Goal: Task Accomplishment & Management: Complete application form

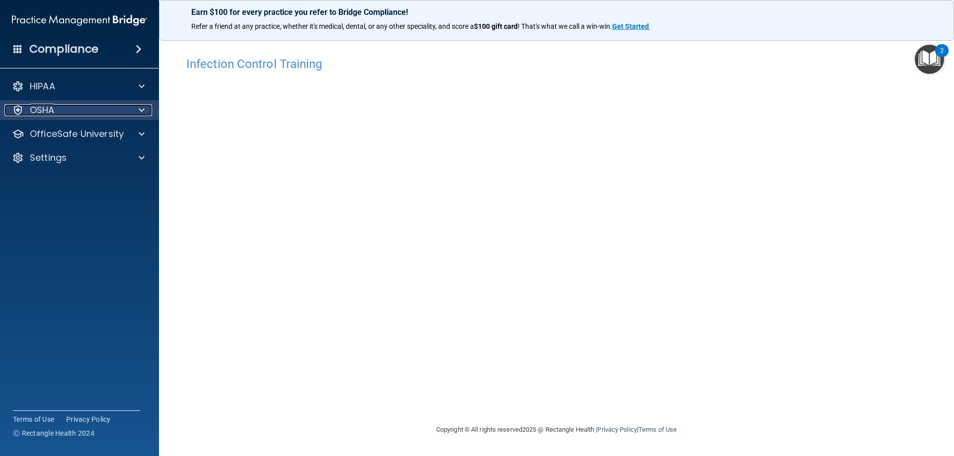
click at [43, 108] on p "OSHA" at bounding box center [42, 110] width 25 height 12
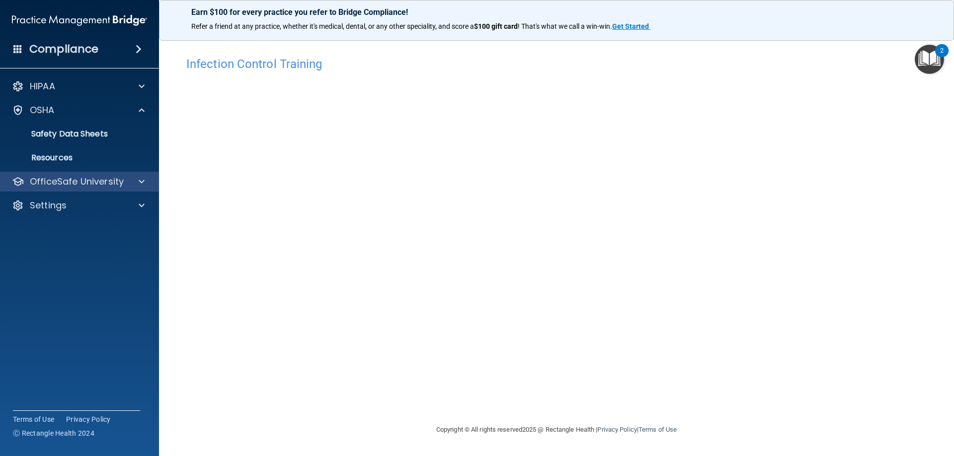
click at [47, 172] on div "OfficeSafe University" at bounding box center [79, 182] width 159 height 20
click at [119, 181] on p "OfficeSafe University" at bounding box center [77, 182] width 94 height 12
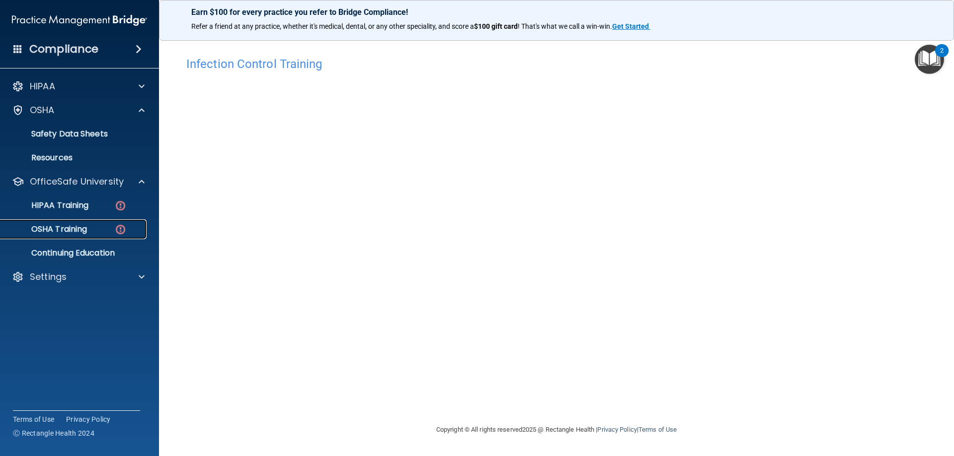
click at [87, 231] on p "OSHA Training" at bounding box center [46, 230] width 80 height 10
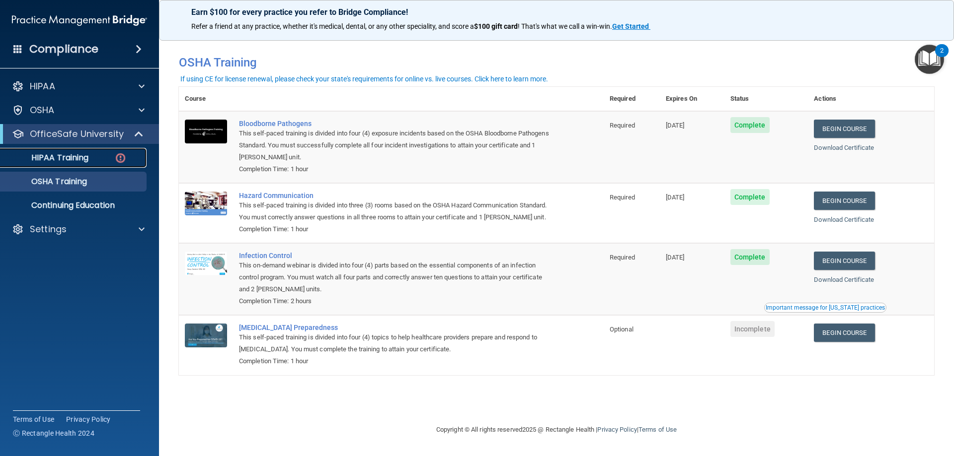
click at [85, 162] on p "HIPAA Training" at bounding box center [47, 158] width 82 height 10
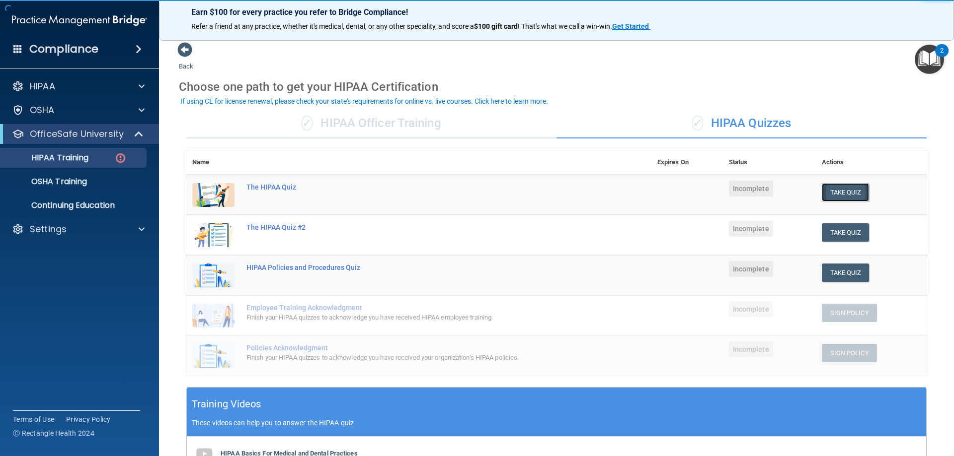
click at [838, 194] on button "Take Quiz" at bounding box center [846, 192] width 48 height 18
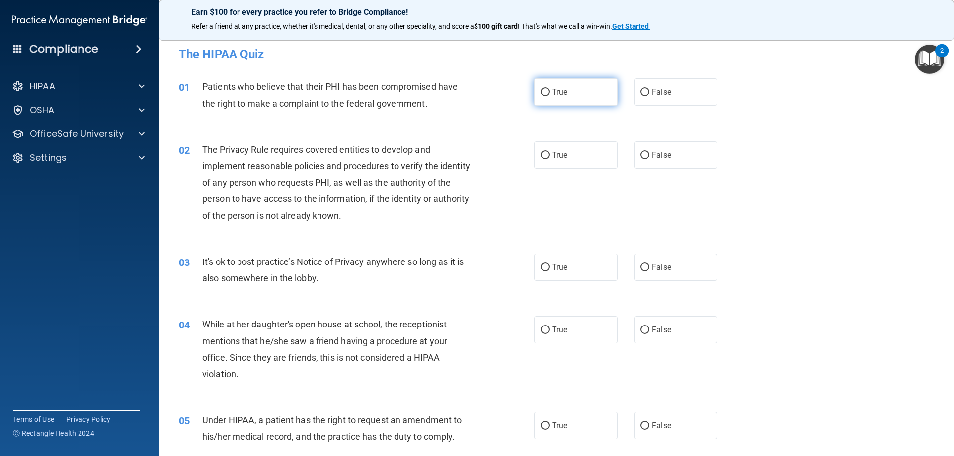
click at [568, 99] on label "True" at bounding box center [575, 91] width 83 height 27
click at [549, 96] on input "True" at bounding box center [544, 92] width 9 height 7
radio input "true"
click at [575, 155] on label "True" at bounding box center [575, 155] width 83 height 27
click at [549, 155] on input "True" at bounding box center [544, 155] width 9 height 7
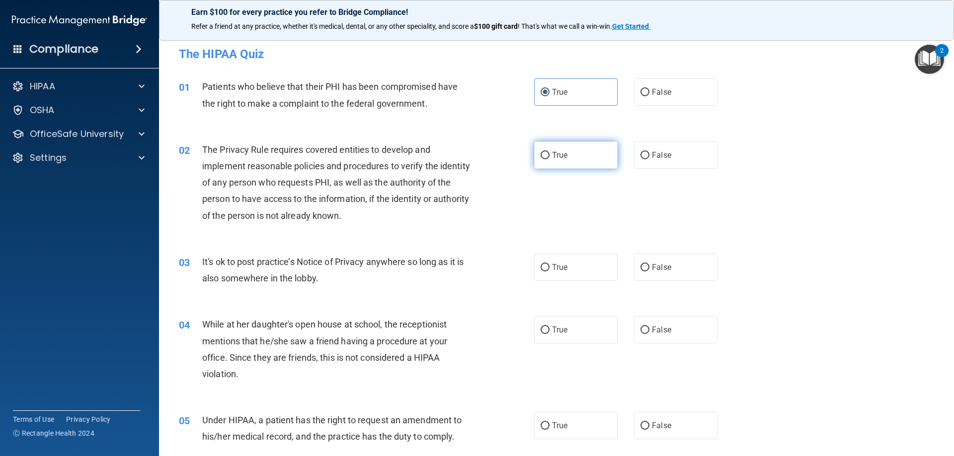
radio input "true"
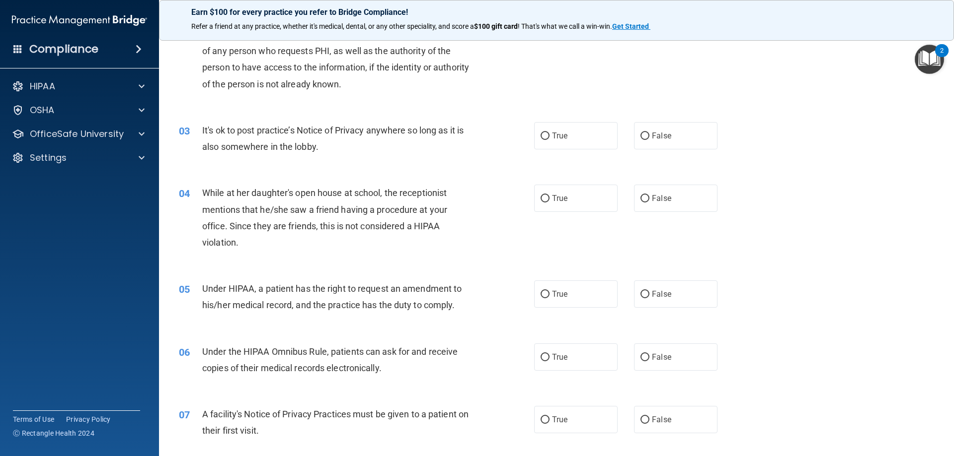
scroll to position [149, 0]
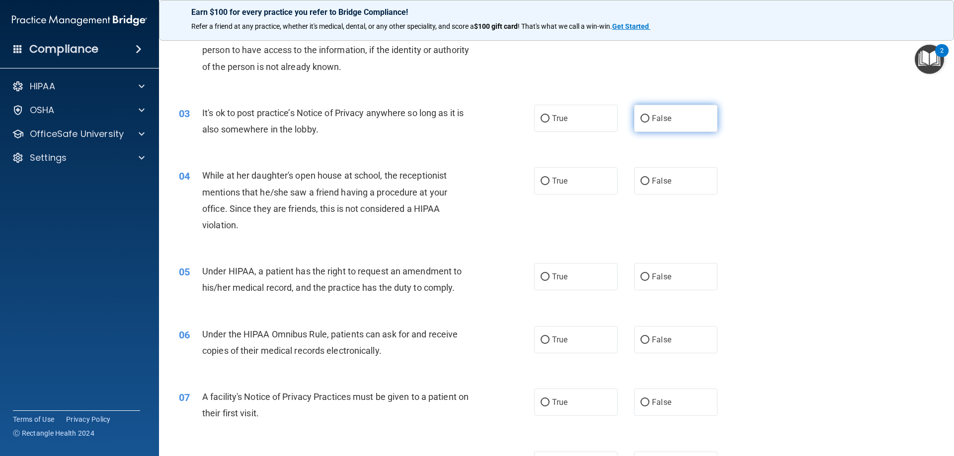
click at [647, 119] on label "False" at bounding box center [675, 118] width 83 height 27
click at [647, 119] on input "False" at bounding box center [644, 118] width 9 height 7
radio input "true"
click at [649, 174] on label "False" at bounding box center [675, 180] width 83 height 27
click at [649, 178] on input "False" at bounding box center [644, 181] width 9 height 7
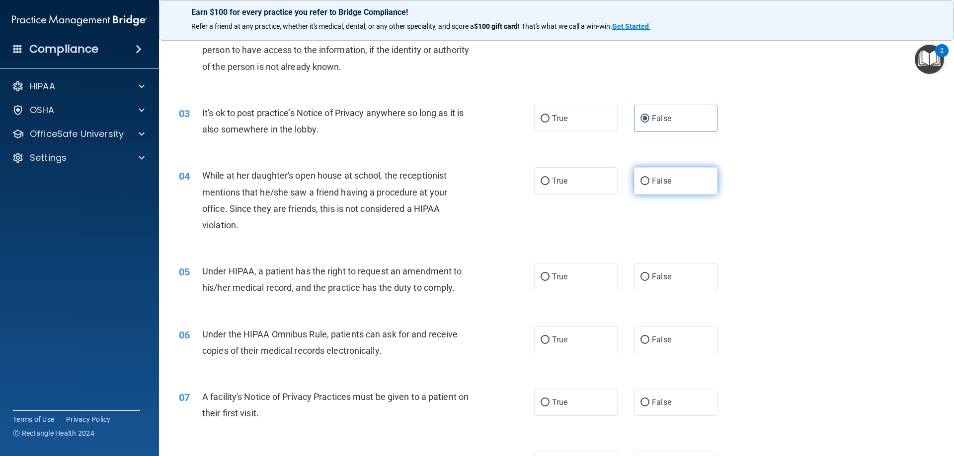
radio input "true"
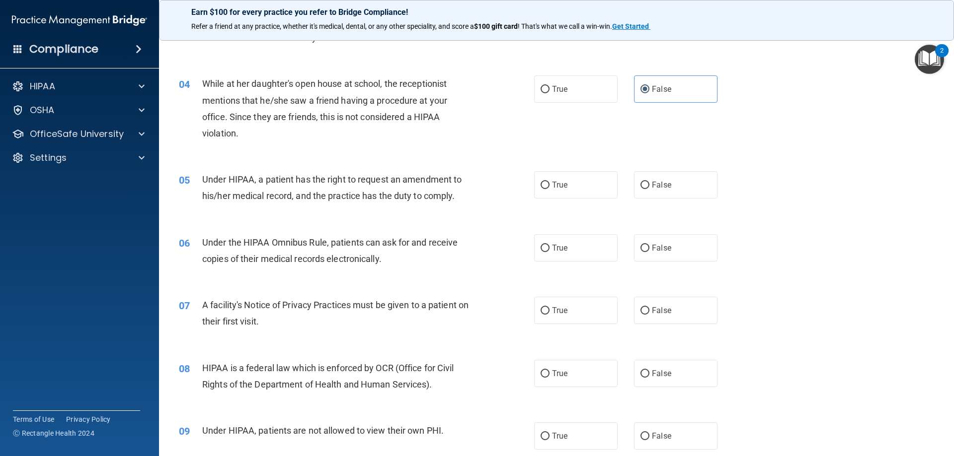
scroll to position [248, 0]
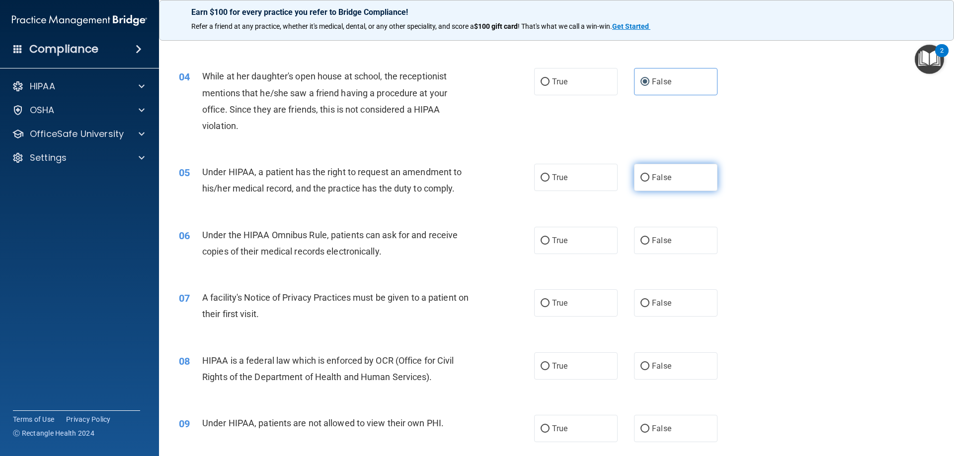
click at [671, 183] on label "False" at bounding box center [675, 177] width 83 height 27
click at [649, 182] on input "False" at bounding box center [644, 177] width 9 height 7
radio input "true"
click at [560, 246] on label "True" at bounding box center [575, 240] width 83 height 27
click at [549, 245] on input "True" at bounding box center [544, 240] width 9 height 7
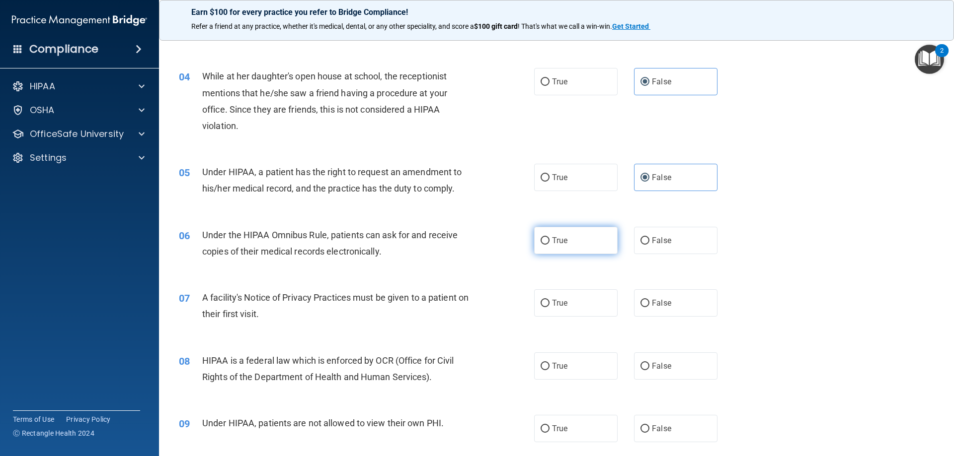
radio input "true"
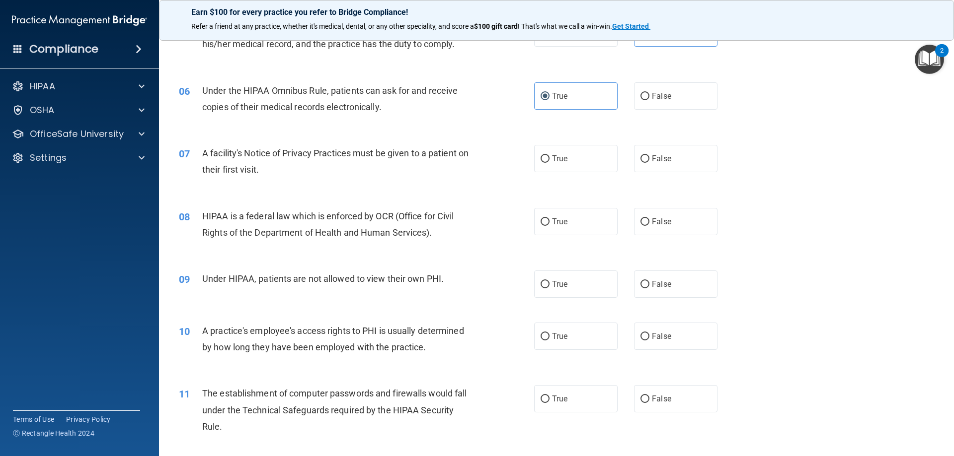
scroll to position [397, 0]
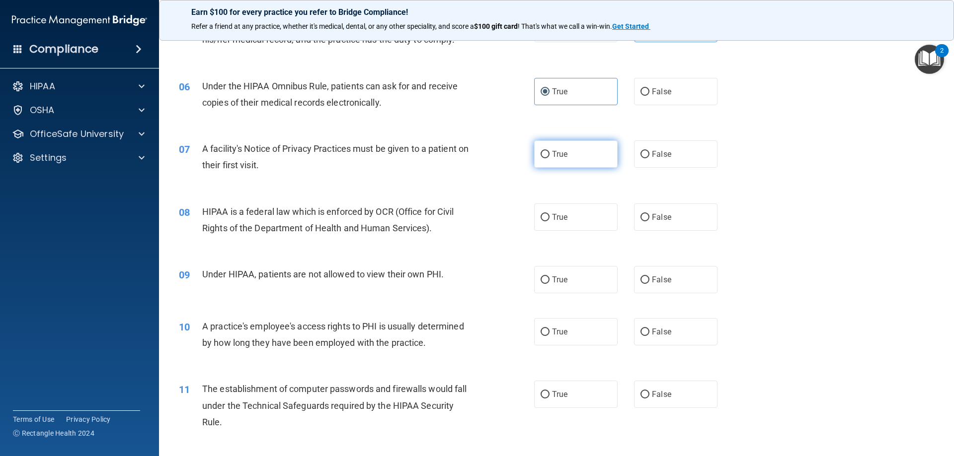
click at [559, 164] on label "True" at bounding box center [575, 154] width 83 height 27
click at [549, 158] on input "True" at bounding box center [544, 154] width 9 height 7
radio input "true"
click at [593, 221] on label "True" at bounding box center [575, 217] width 83 height 27
click at [549, 221] on input "True" at bounding box center [544, 217] width 9 height 7
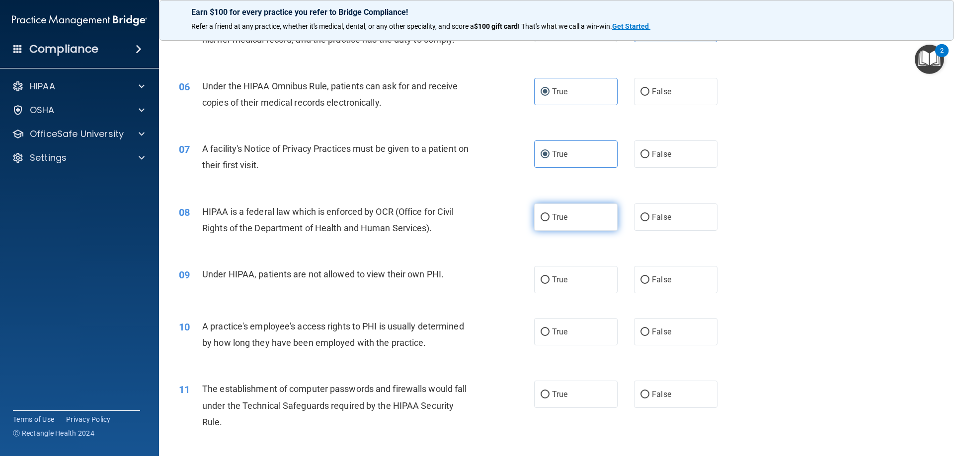
radio input "true"
click at [652, 279] on span "False" at bounding box center [661, 279] width 19 height 9
click at [649, 279] on input "False" at bounding box center [644, 280] width 9 height 7
radio input "true"
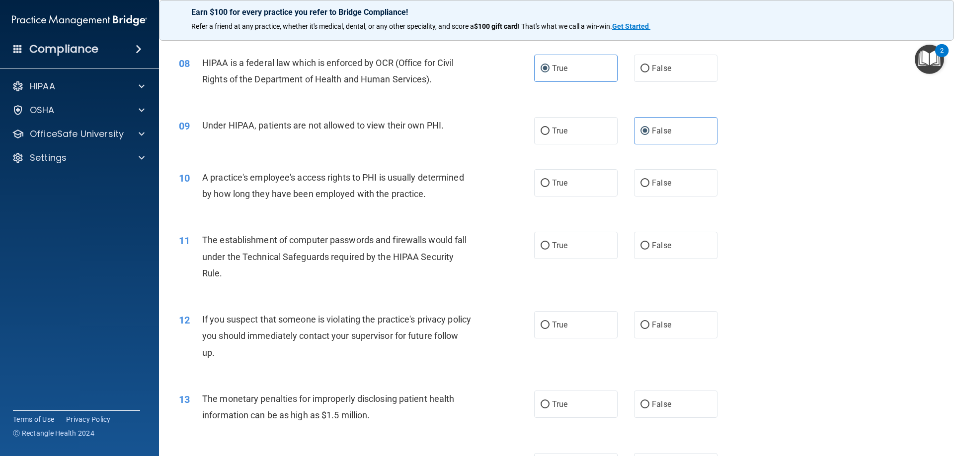
scroll to position [596, 0]
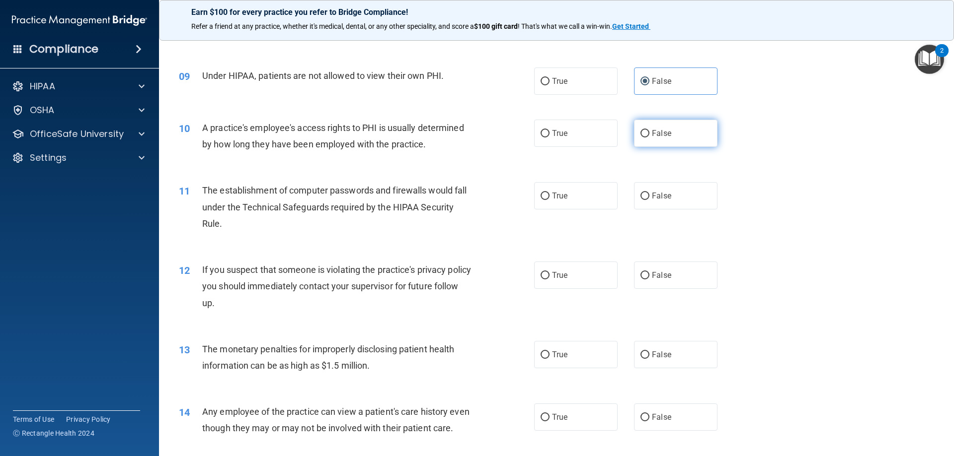
click at [664, 139] on label "False" at bounding box center [675, 133] width 83 height 27
click at [649, 138] on input "False" at bounding box center [644, 133] width 9 height 7
radio input "true"
click at [587, 204] on label "True" at bounding box center [575, 195] width 83 height 27
click at [549, 200] on input "True" at bounding box center [544, 196] width 9 height 7
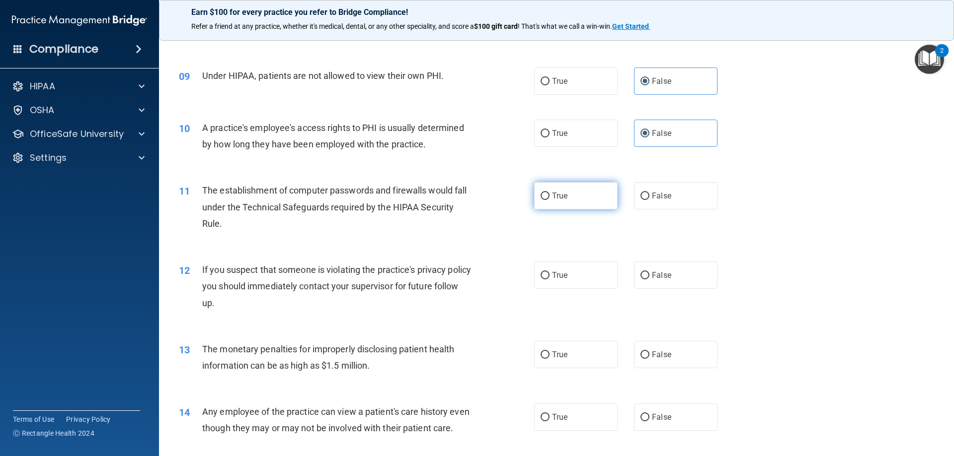
radio input "true"
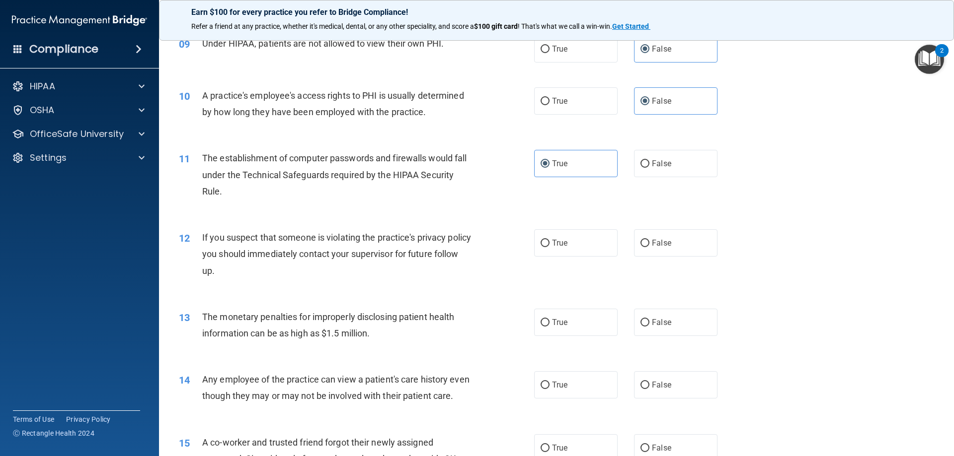
scroll to position [646, 0]
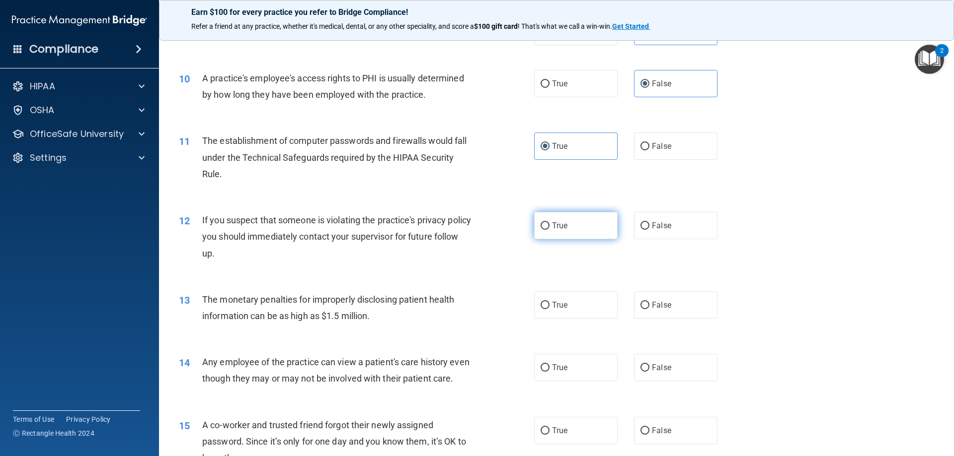
click at [565, 229] on label "True" at bounding box center [575, 225] width 83 height 27
click at [549, 229] on input "True" at bounding box center [544, 226] width 9 height 7
radio input "true"
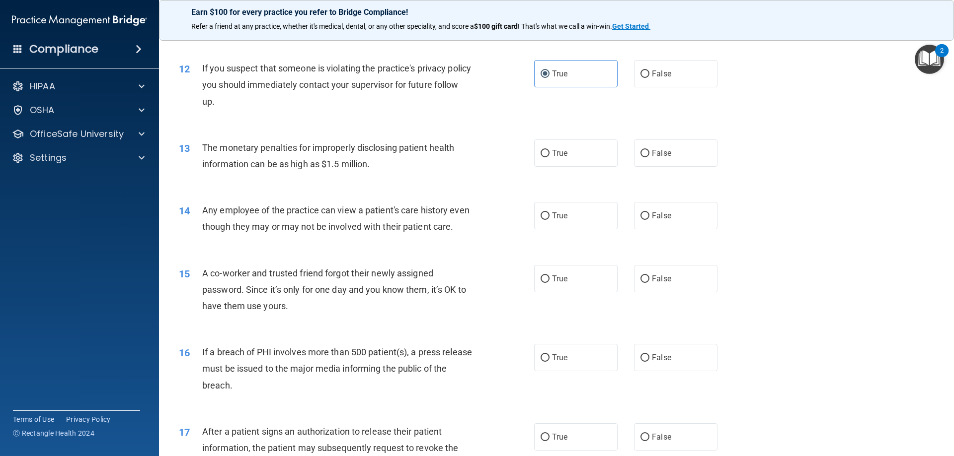
scroll to position [844, 0]
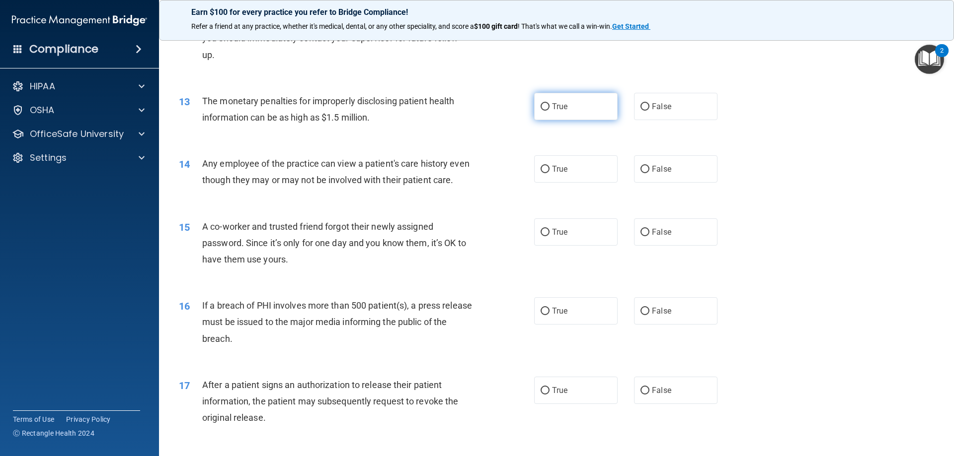
click at [567, 117] on label "True" at bounding box center [575, 106] width 83 height 27
click at [549, 111] on input "True" at bounding box center [544, 106] width 9 height 7
radio input "true"
click at [49, 105] on p "OSHA" at bounding box center [42, 110] width 25 height 12
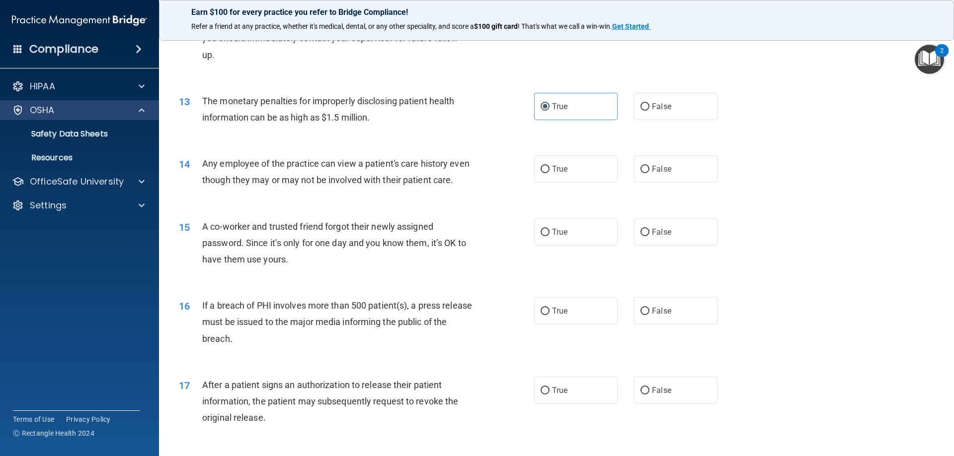
click at [81, 103] on div "OSHA" at bounding box center [79, 110] width 159 height 20
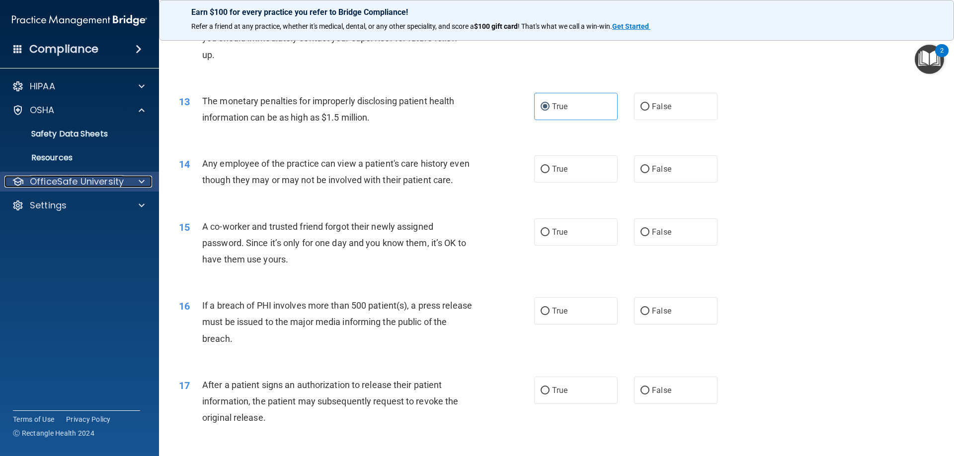
click at [63, 176] on p "OfficeSafe University" at bounding box center [77, 182] width 94 height 12
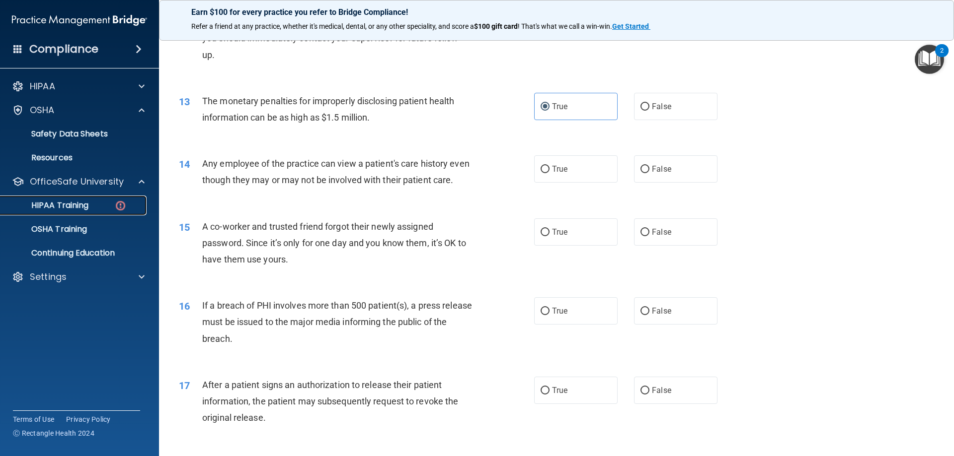
click at [65, 208] on p "HIPAA Training" at bounding box center [47, 206] width 82 height 10
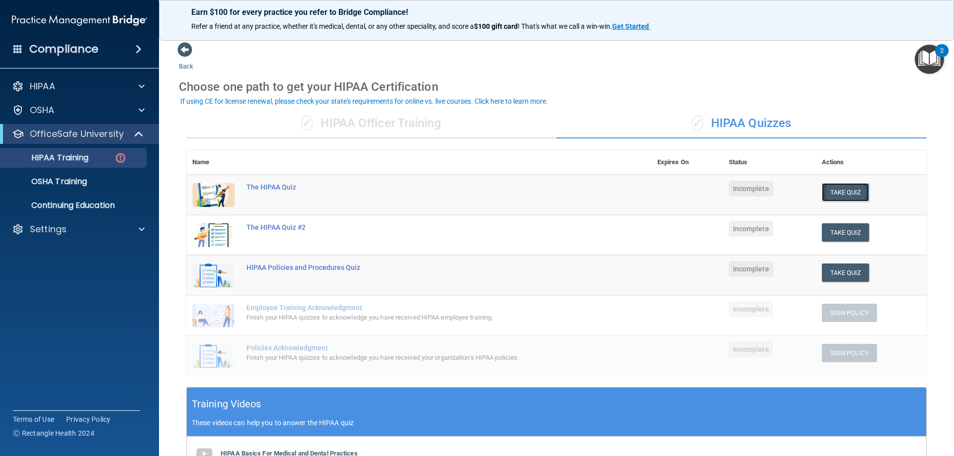
click at [842, 190] on button "Take Quiz" at bounding box center [846, 192] width 48 height 18
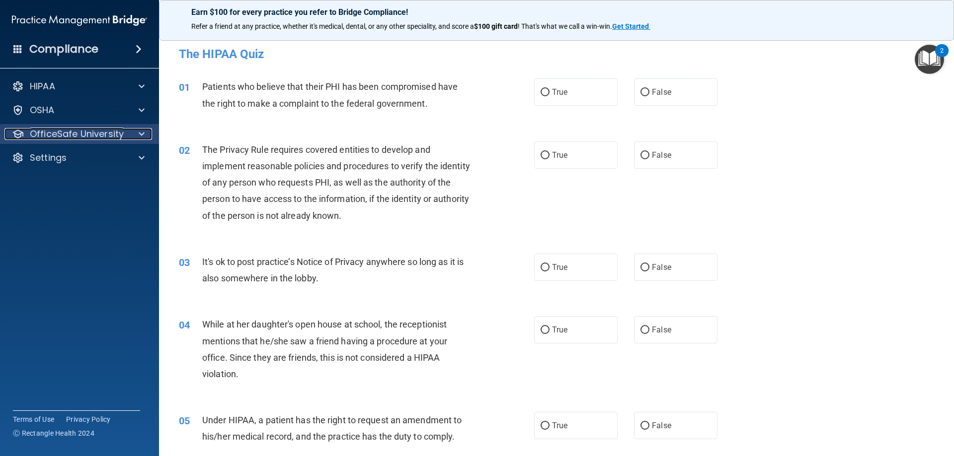
click at [81, 137] on p "OfficeSafe University" at bounding box center [77, 134] width 94 height 12
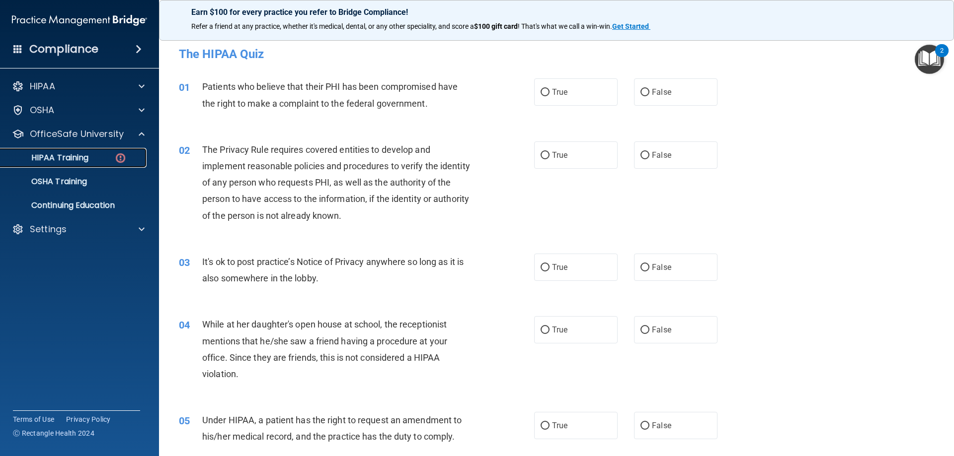
click at [79, 155] on p "HIPAA Training" at bounding box center [47, 158] width 82 height 10
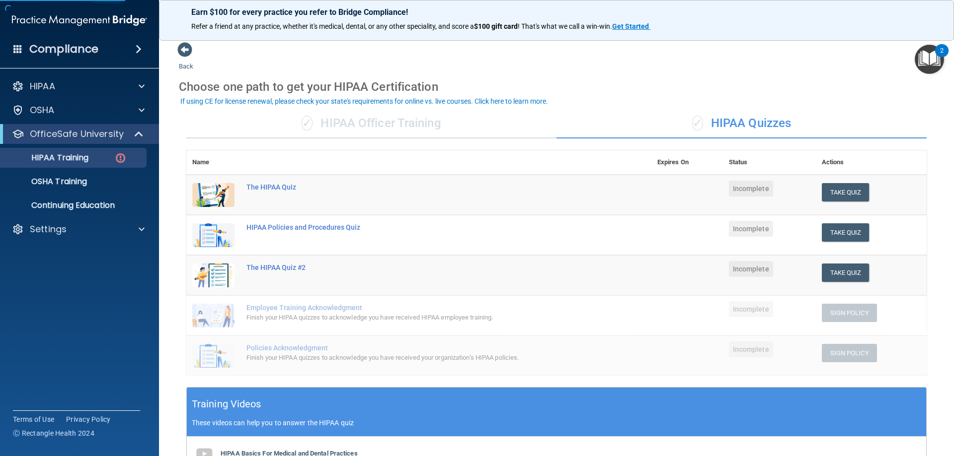
click at [396, 124] on div "✓ HIPAA Officer Training" at bounding box center [371, 124] width 370 height 30
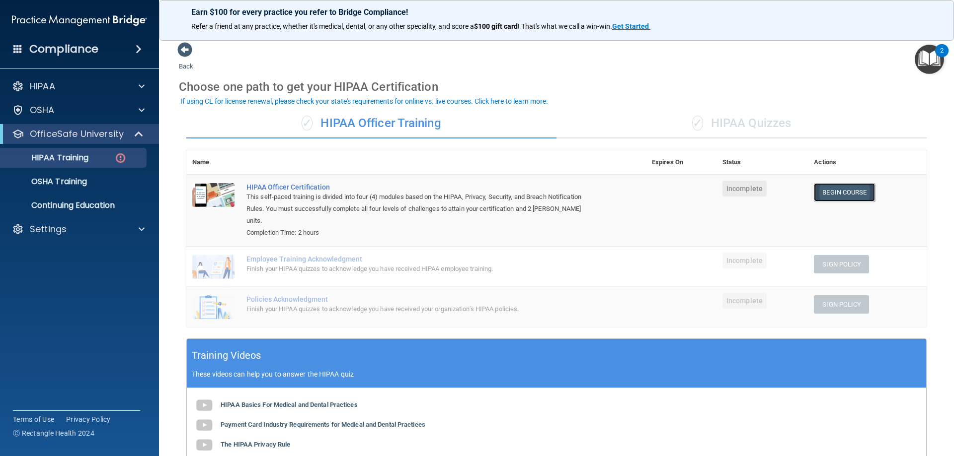
click at [849, 192] on link "Begin Course" at bounding box center [844, 192] width 61 height 18
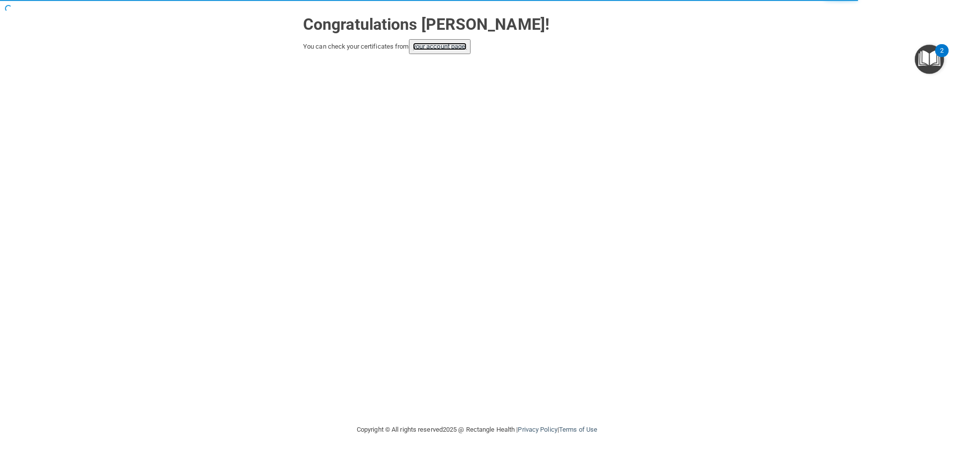
click at [428, 48] on link "your account page!" at bounding box center [440, 46] width 54 height 7
